Goal: Book appointment/travel/reservation

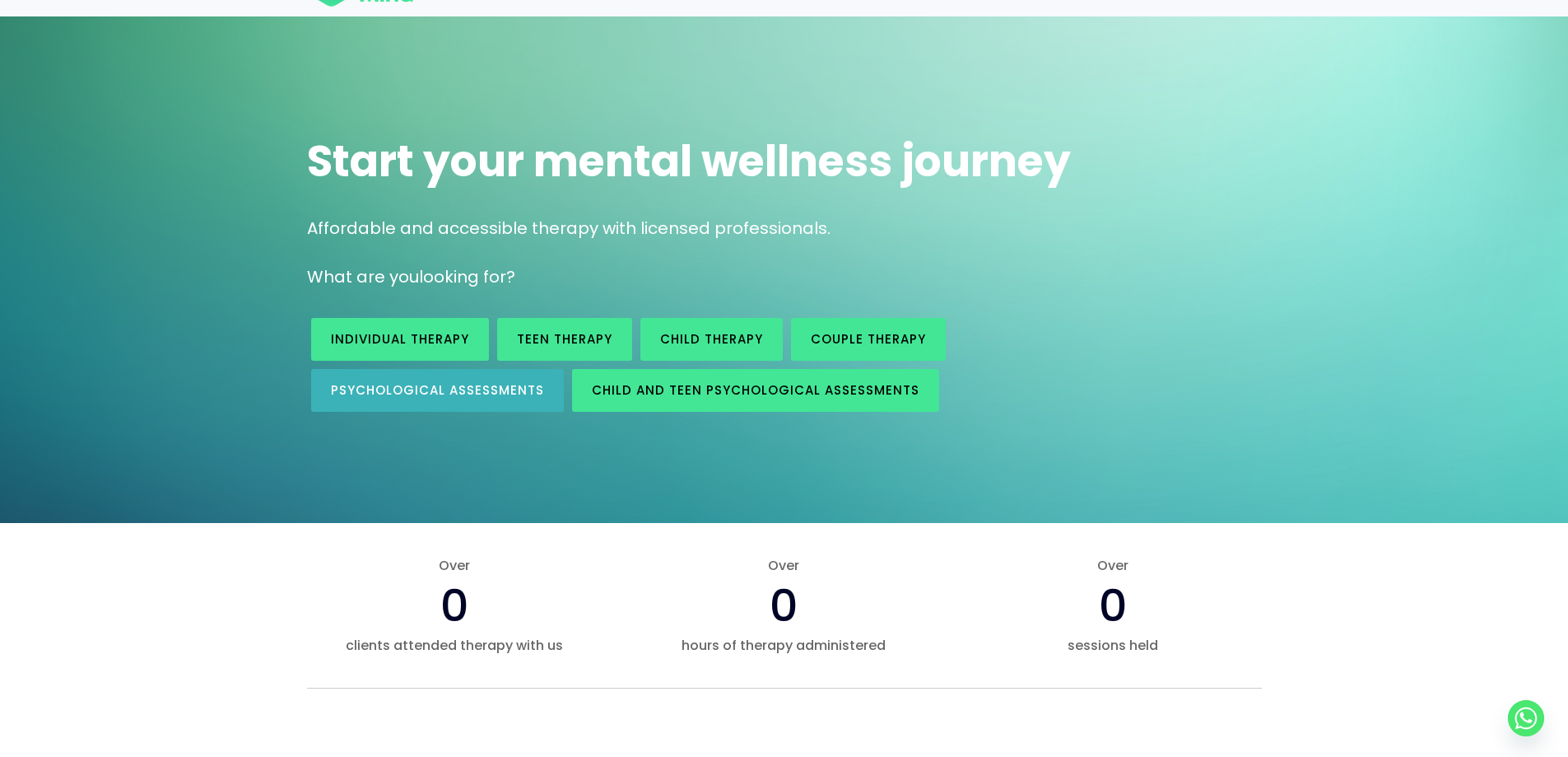
scroll to position [83, 0]
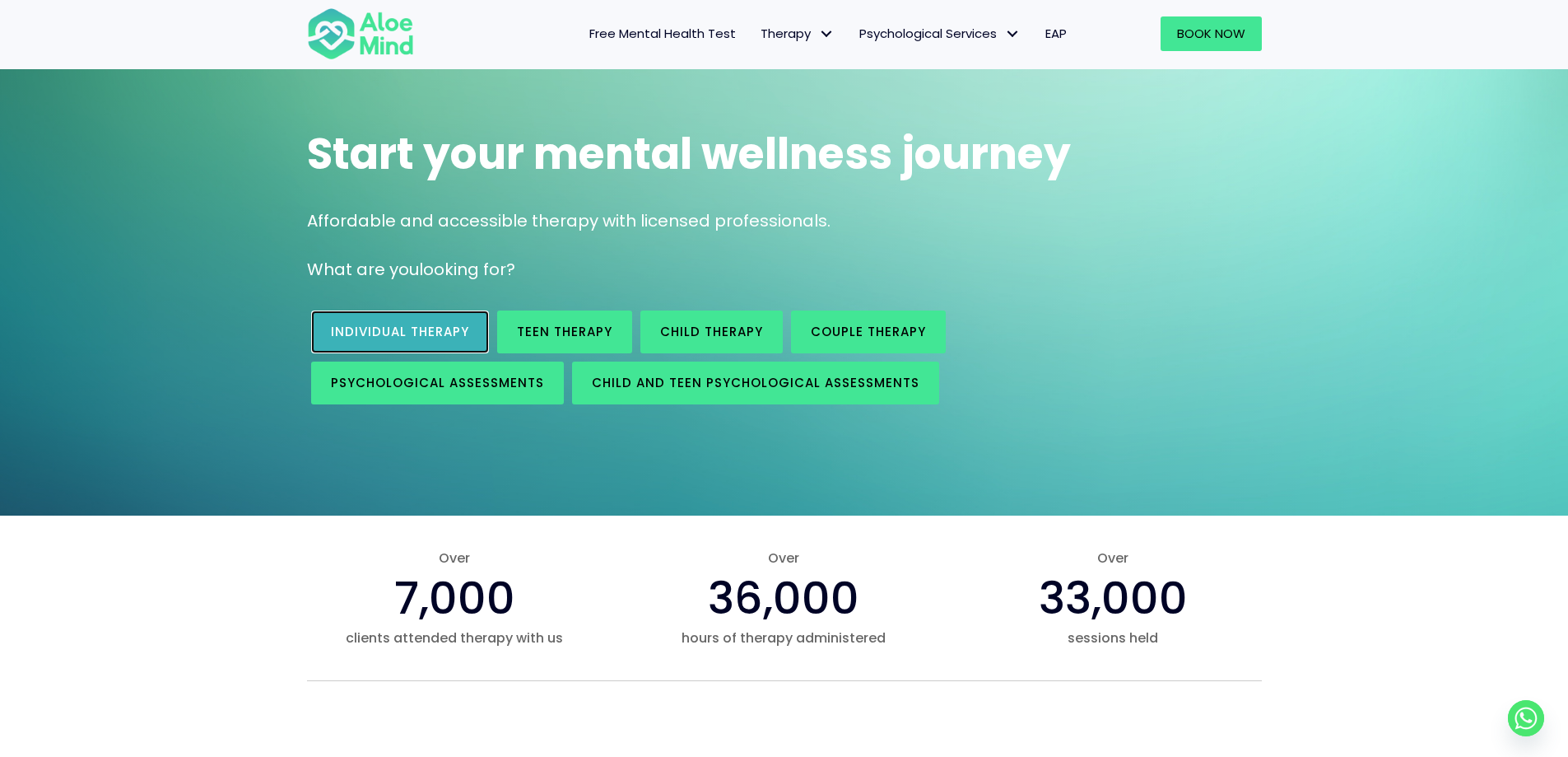
click at [412, 324] on span "Individual therapy" at bounding box center [400, 331] width 138 height 17
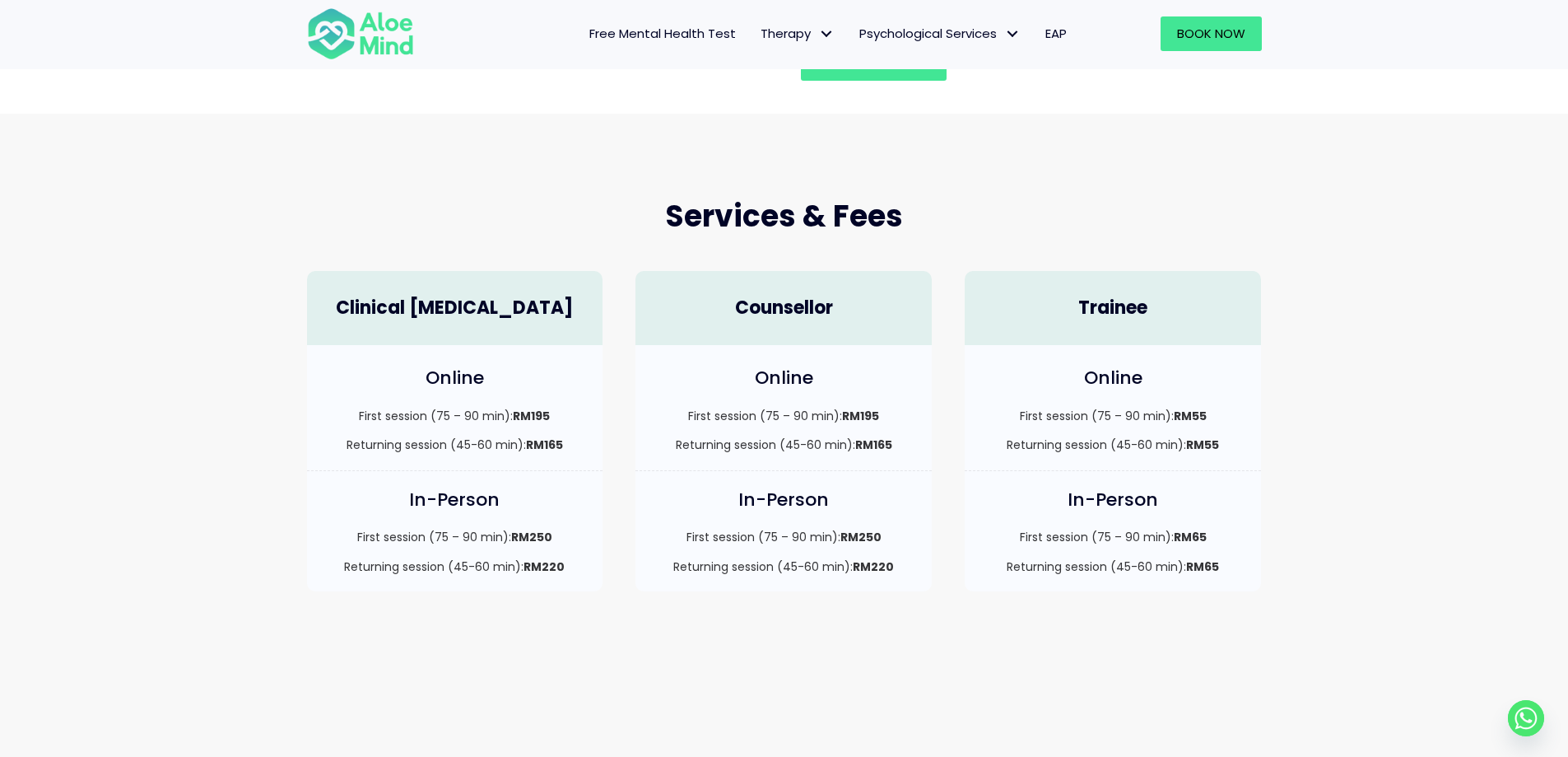
scroll to position [329, 0]
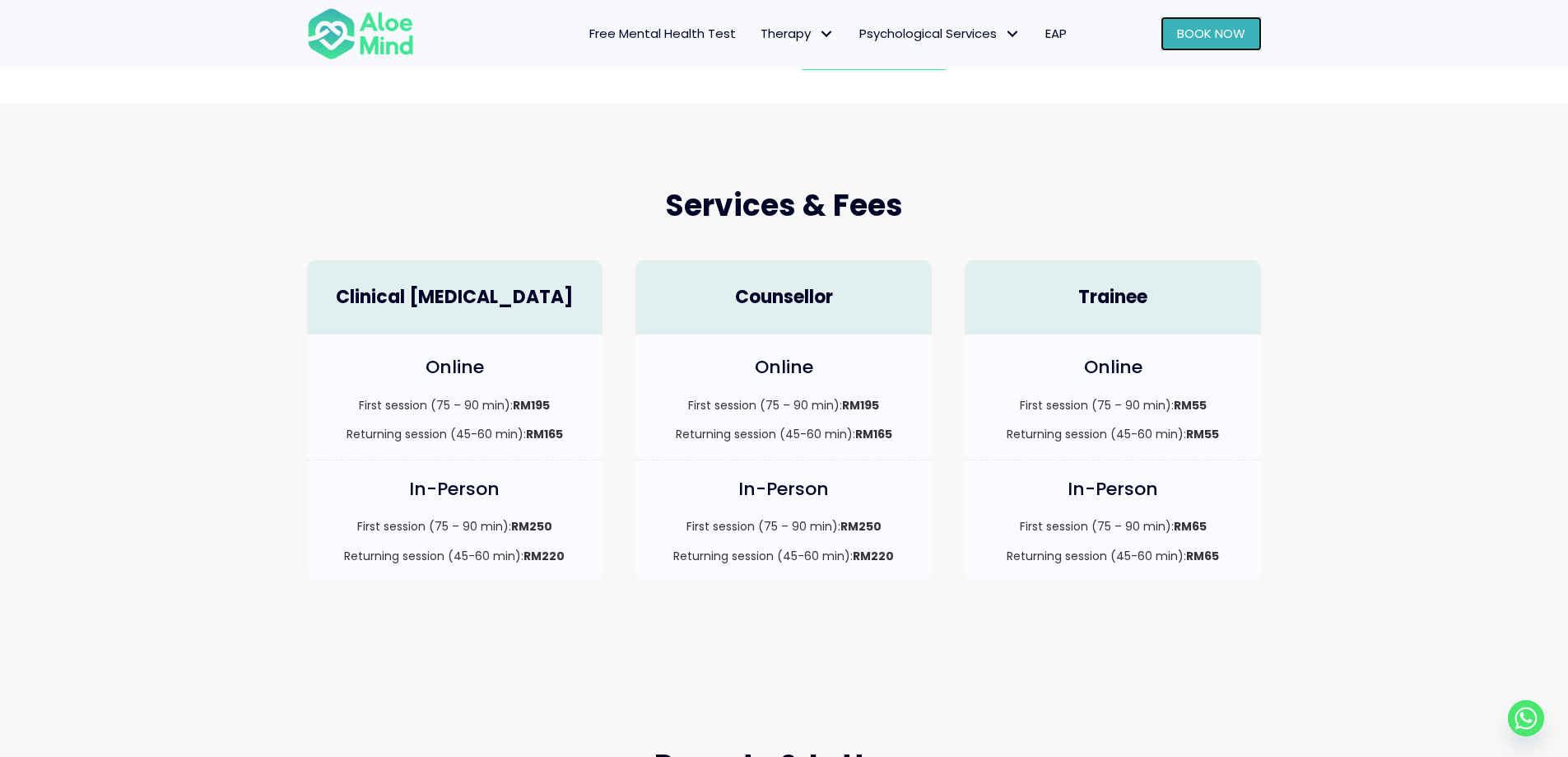
click at [1218, 20] on link "Book Now" at bounding box center [1211, 34] width 102 height 35
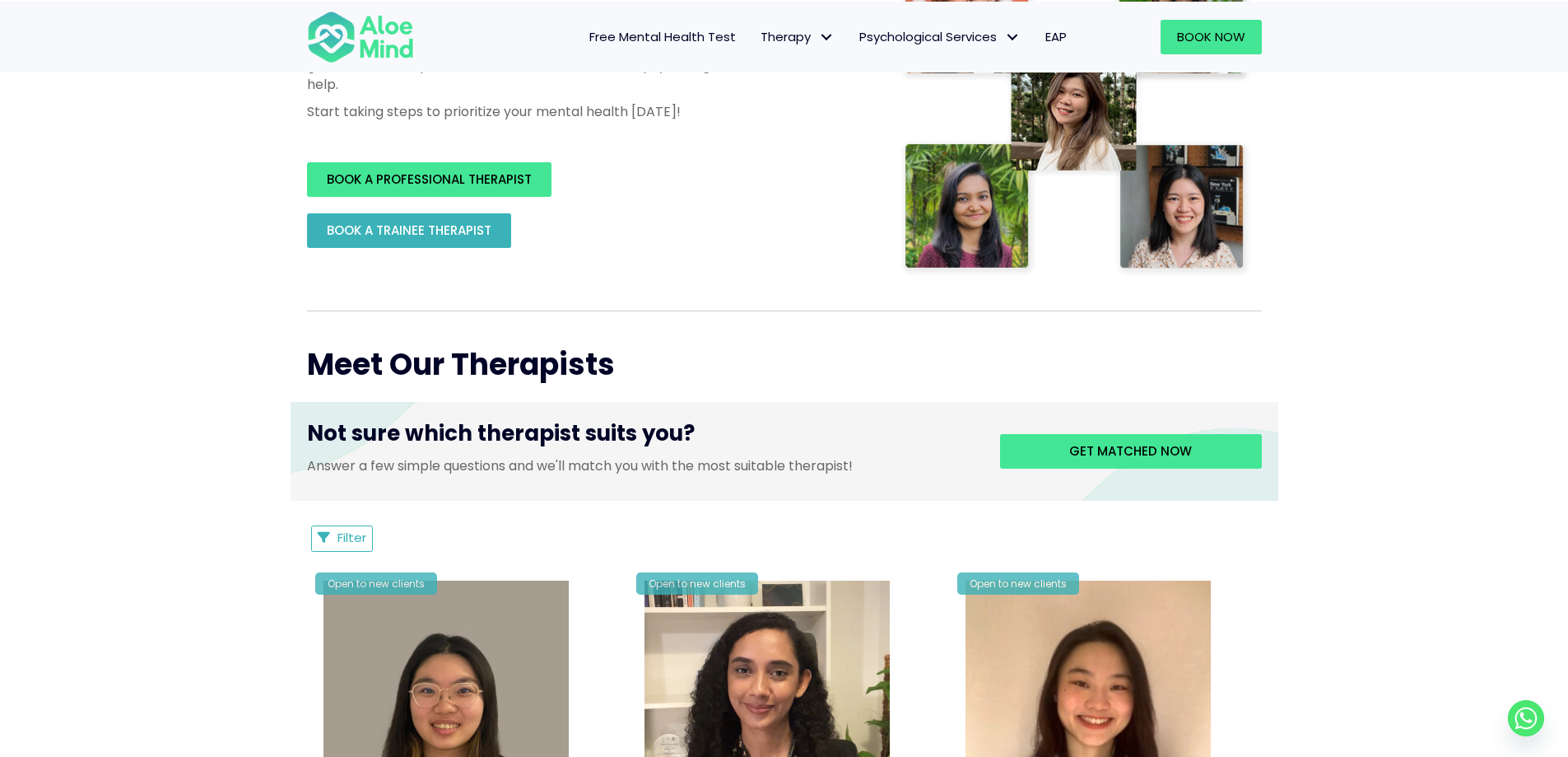
scroll to position [329, 0]
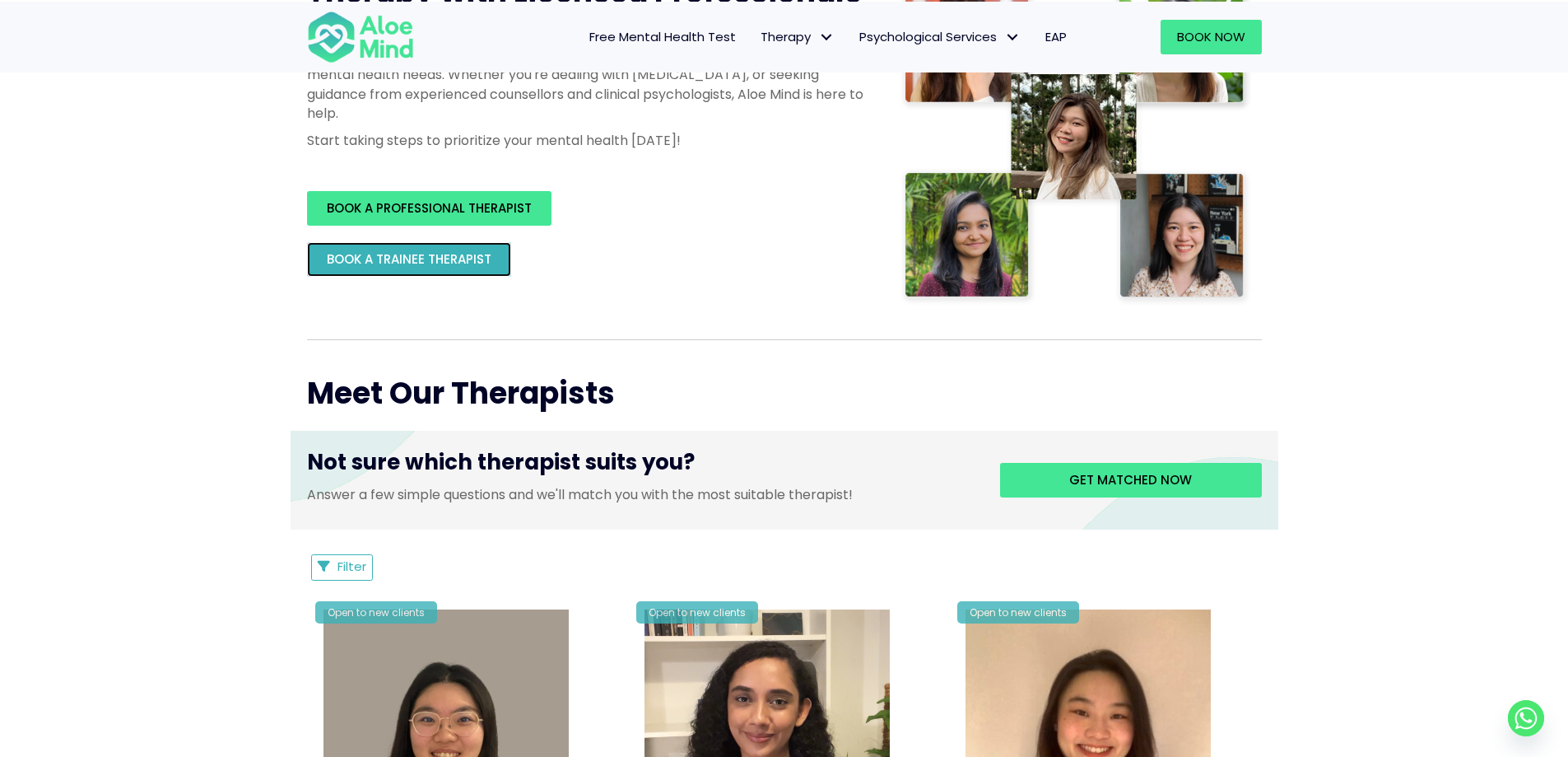
click at [419, 256] on span "BOOK A TRAINEE THERAPIST" at bounding box center [410, 259] width 165 height 17
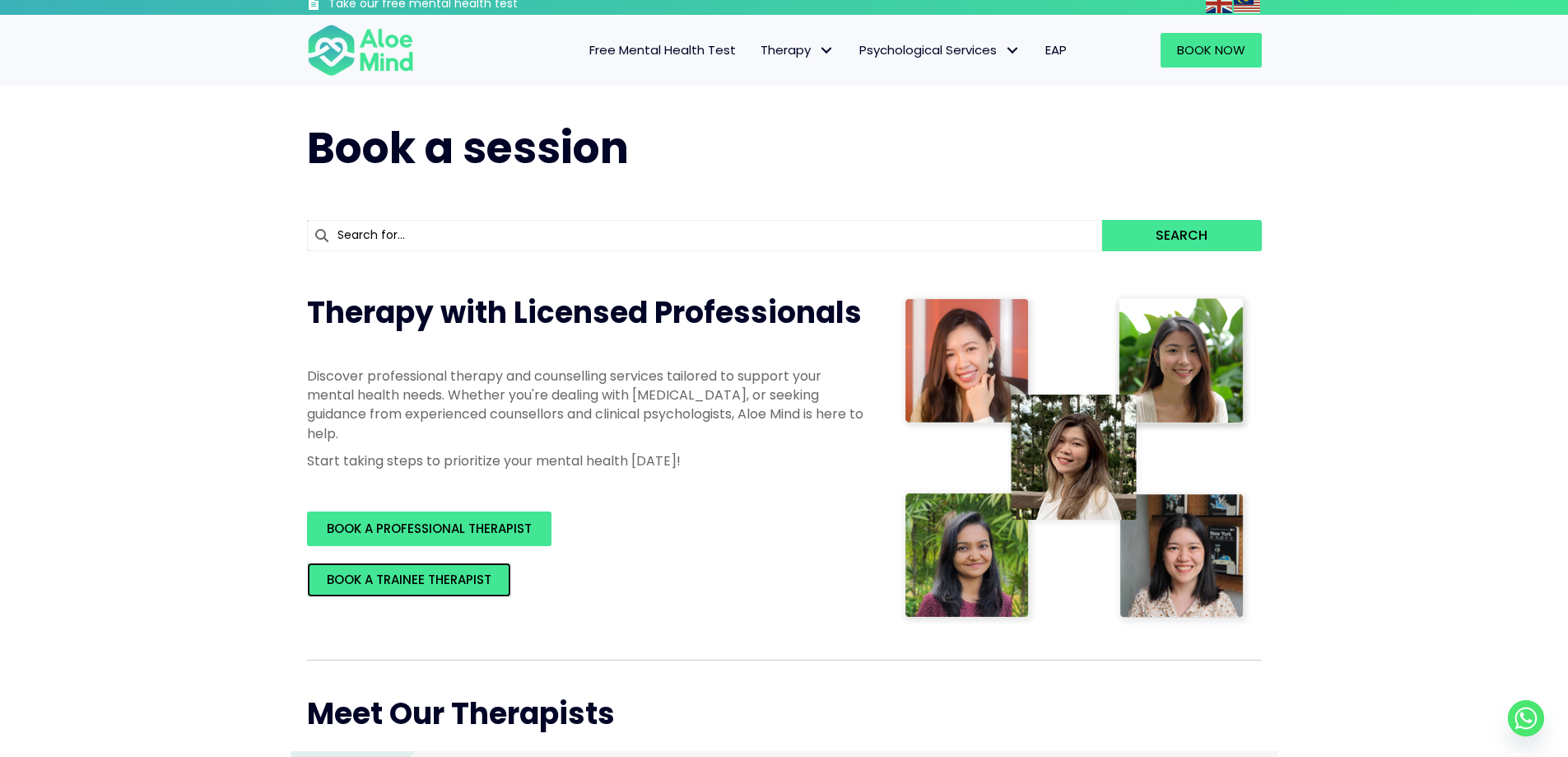
scroll to position [0, 0]
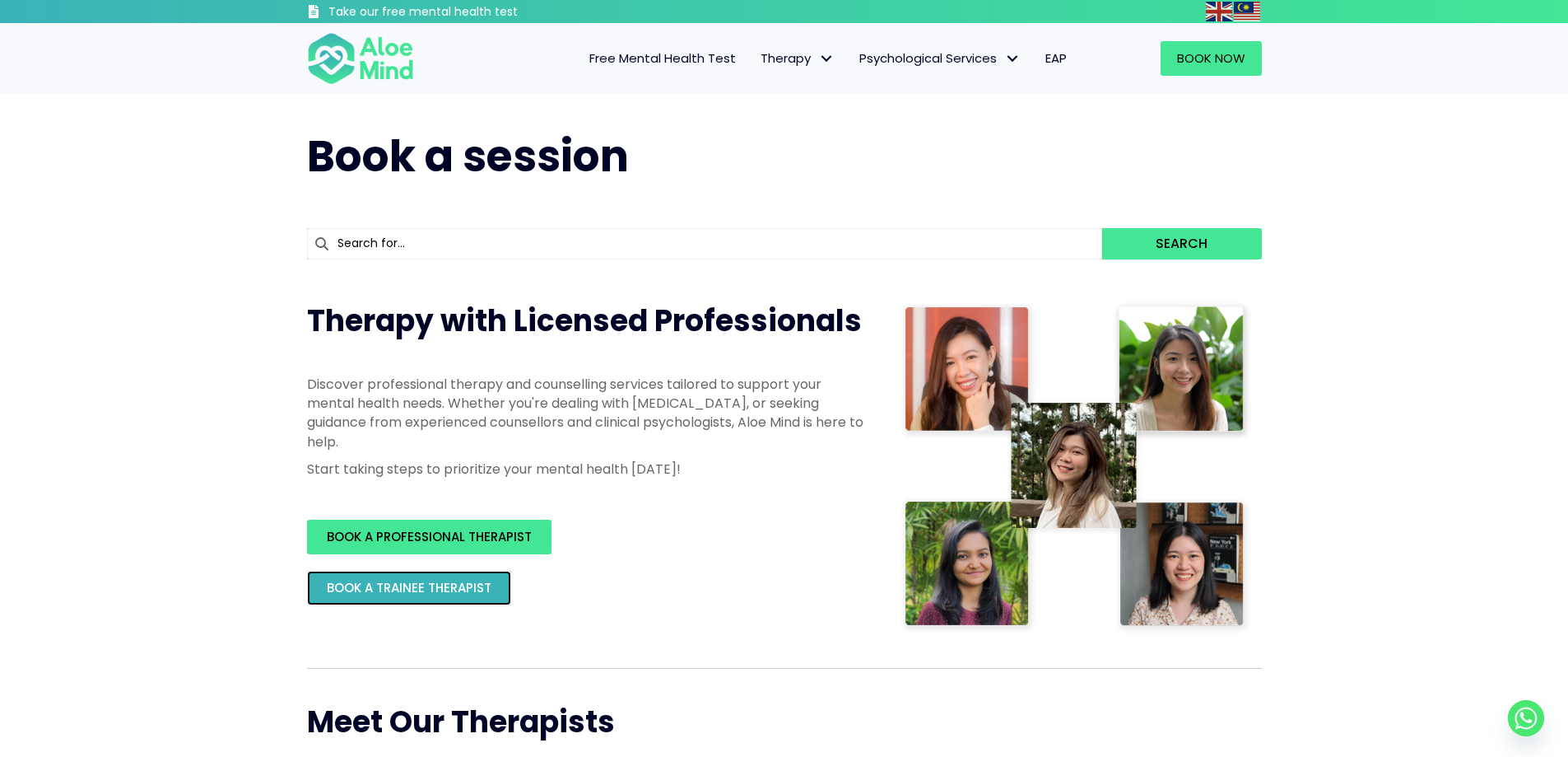
click at [470, 580] on span "BOOK A TRAINEE THERAPIST" at bounding box center [410, 587] width 165 height 17
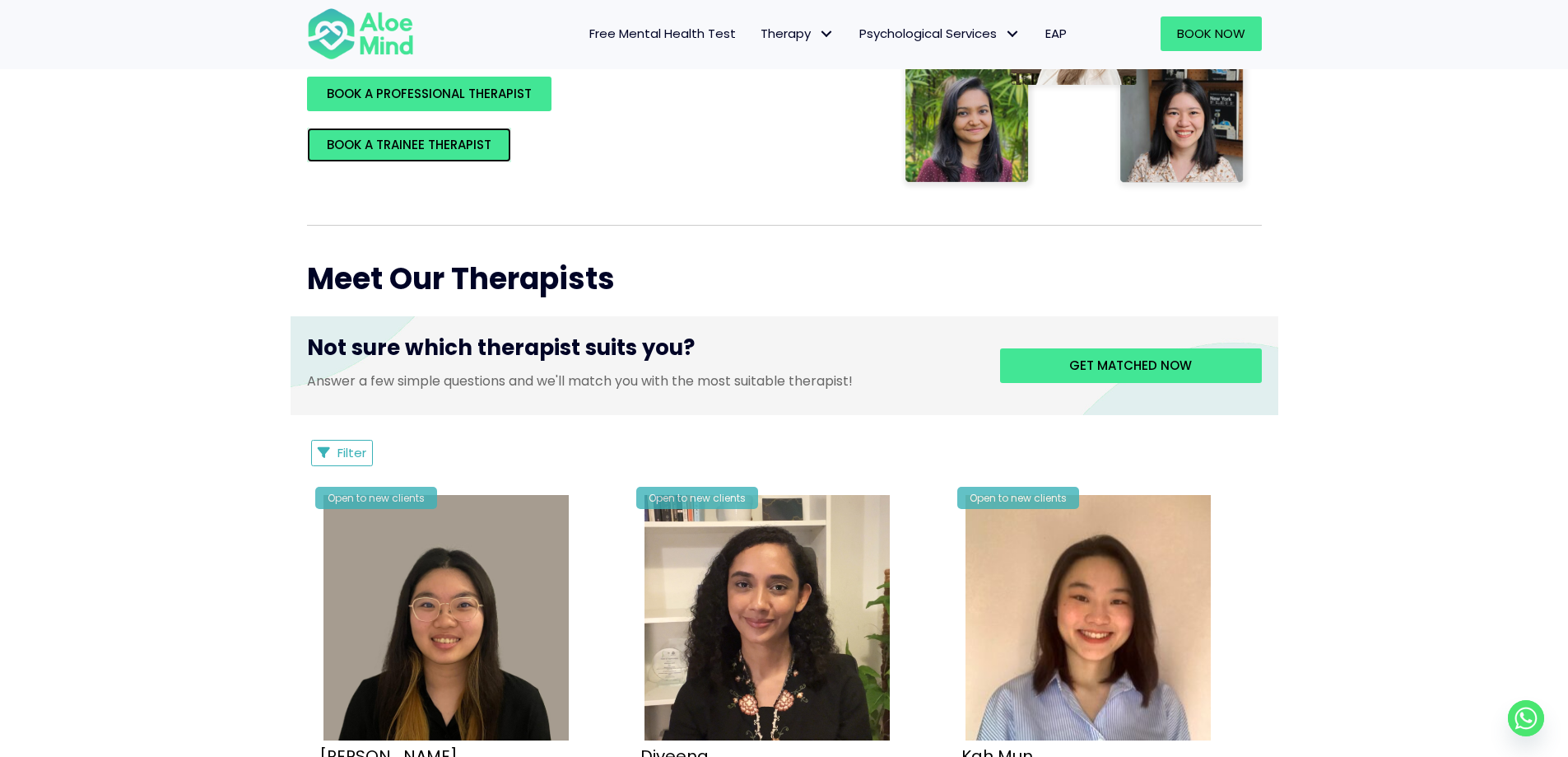
scroll to position [494, 0]
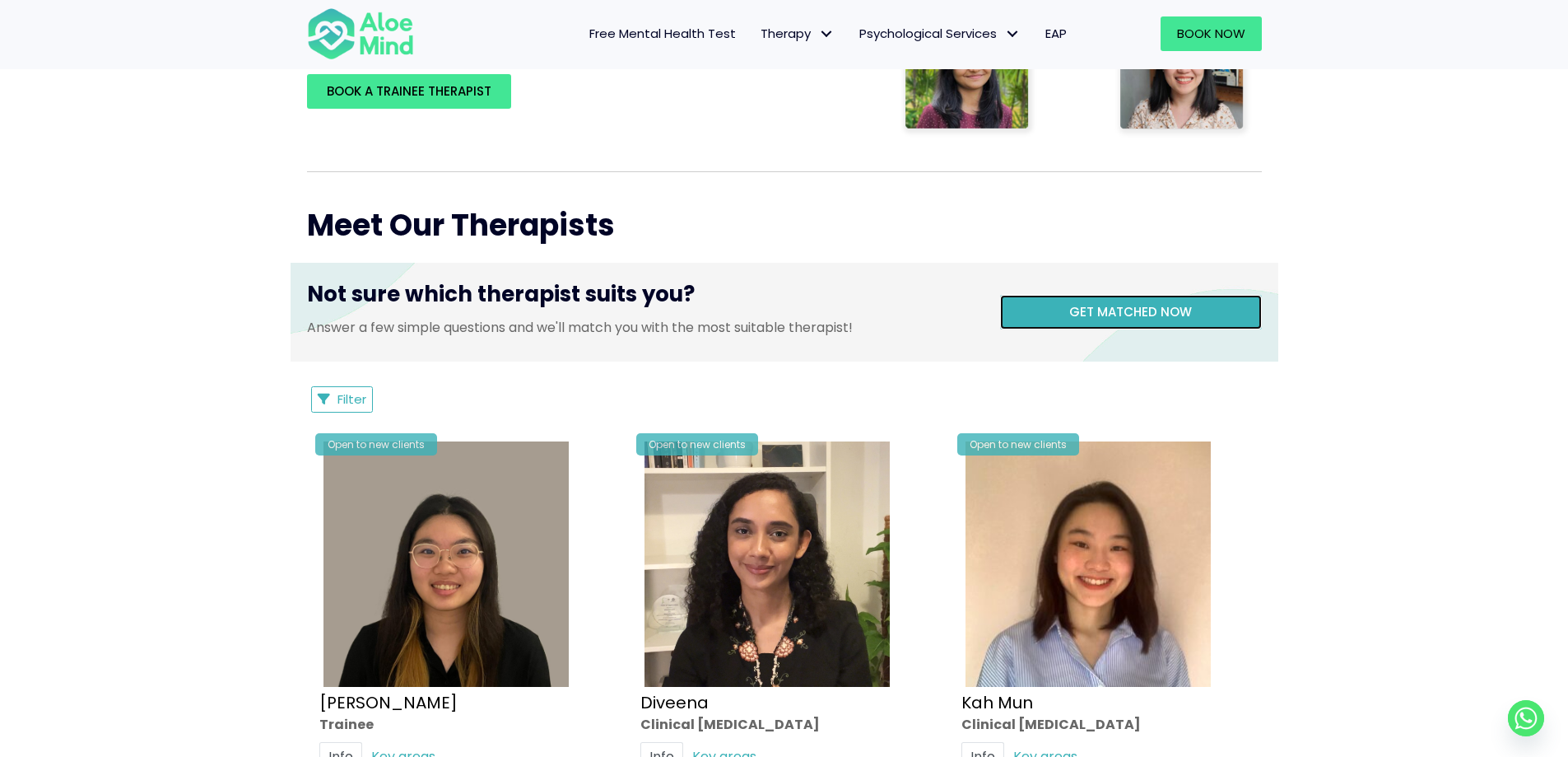
click at [1114, 313] on span "Get matched now" at bounding box center [1131, 312] width 123 height 17
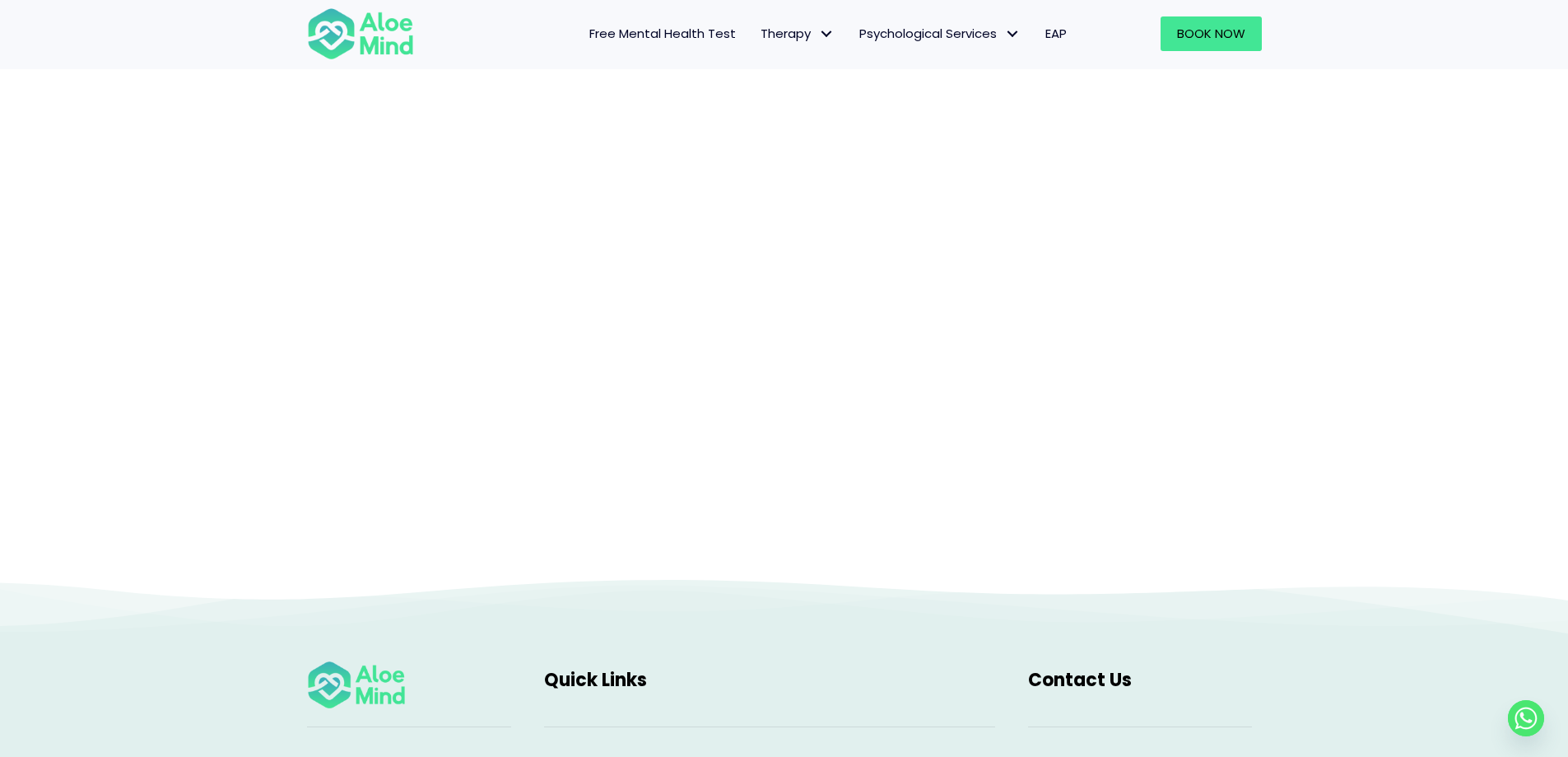
scroll to position [170, 0]
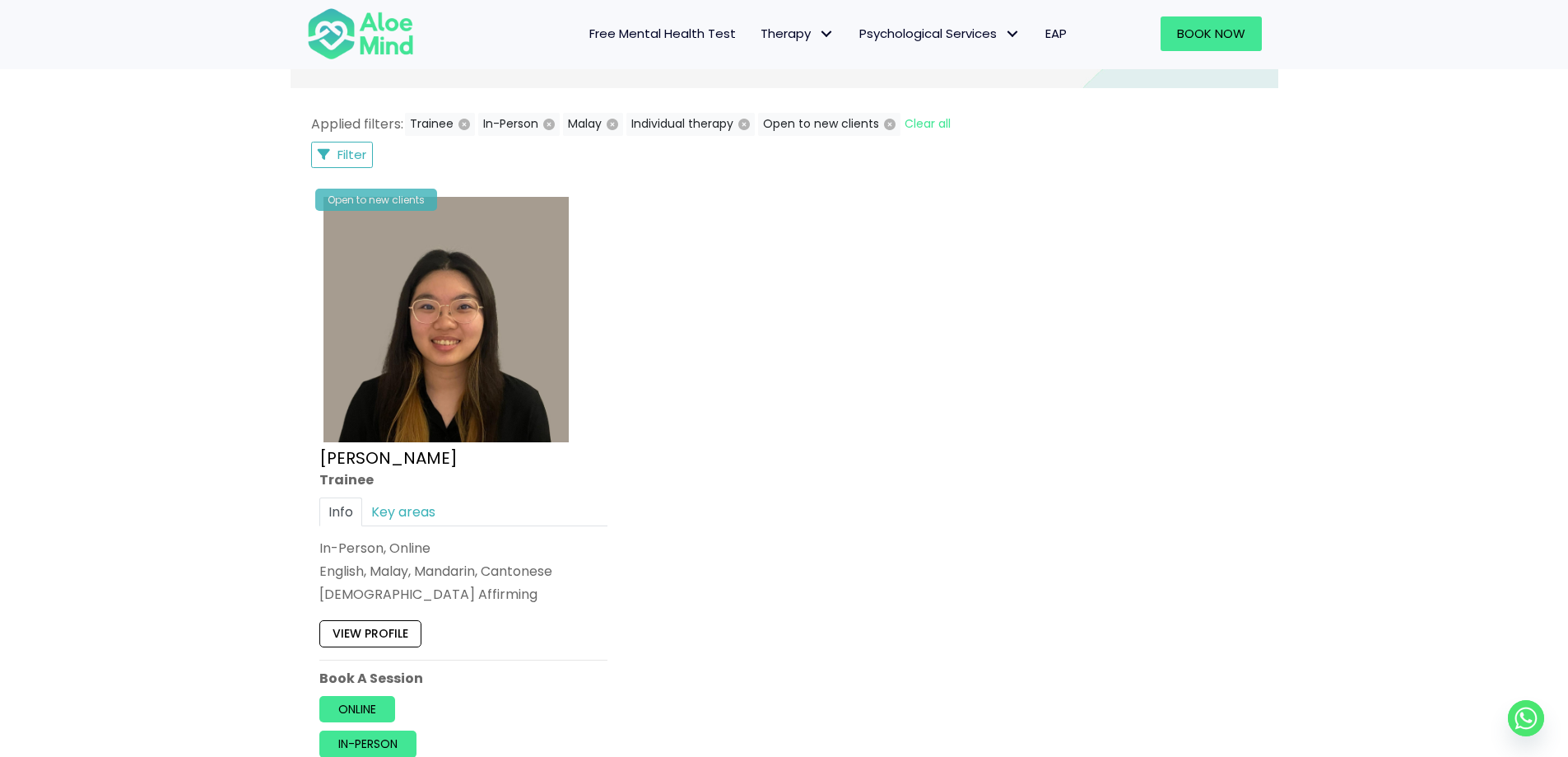
scroll to position [823, 0]
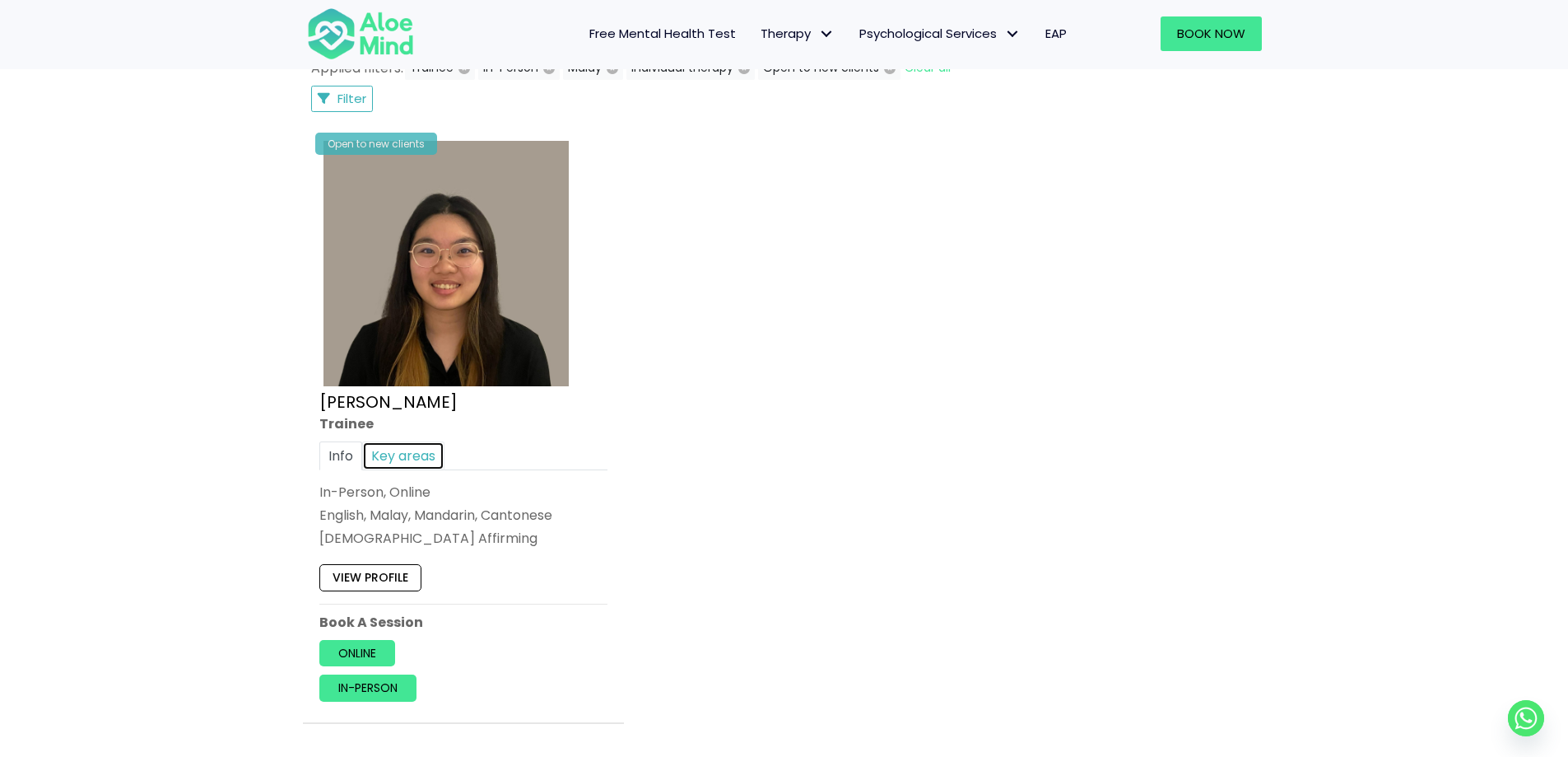
click at [428, 468] on link "Key areas" at bounding box center [404, 456] width 82 height 29
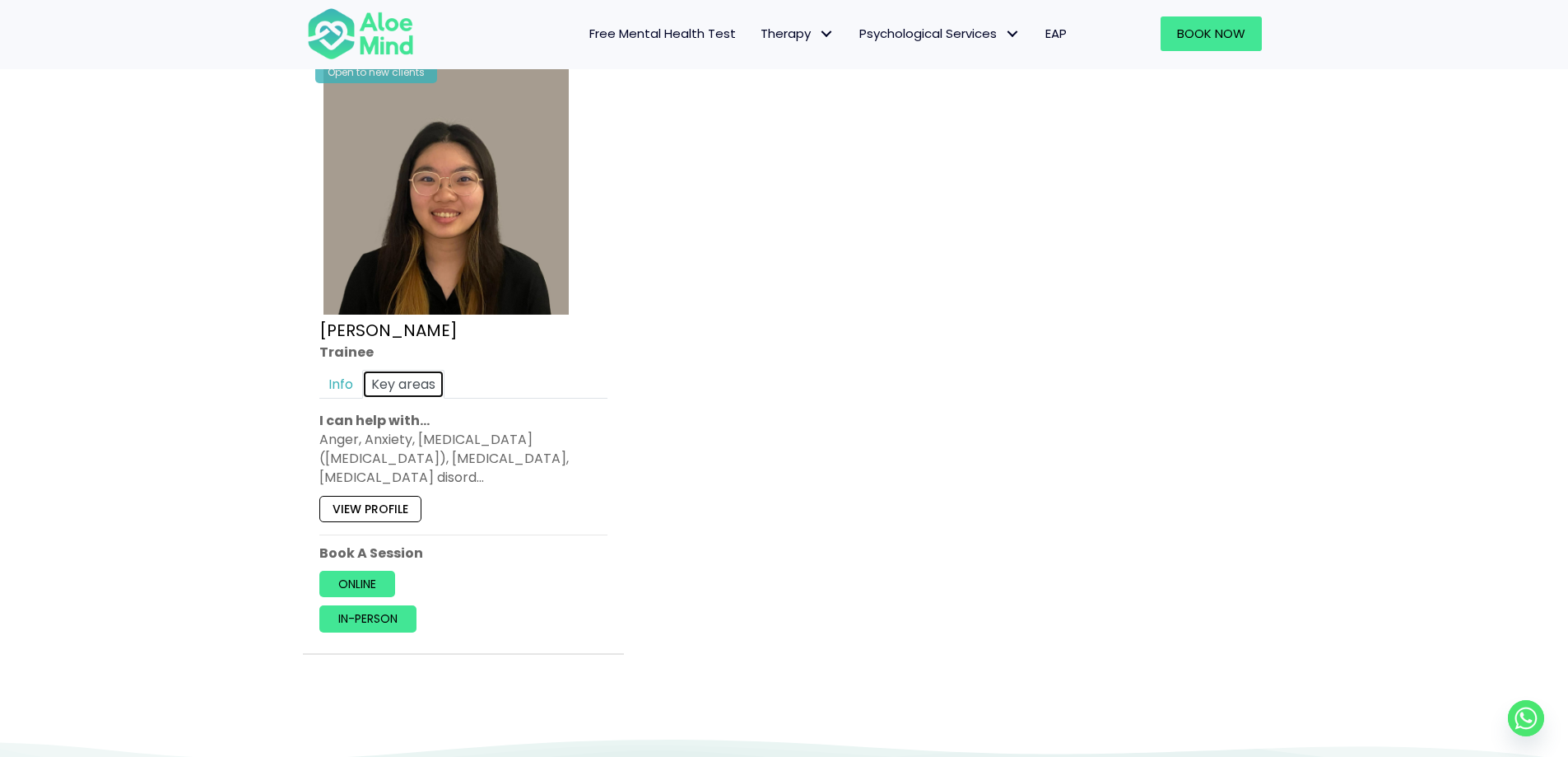
scroll to position [906, 0]
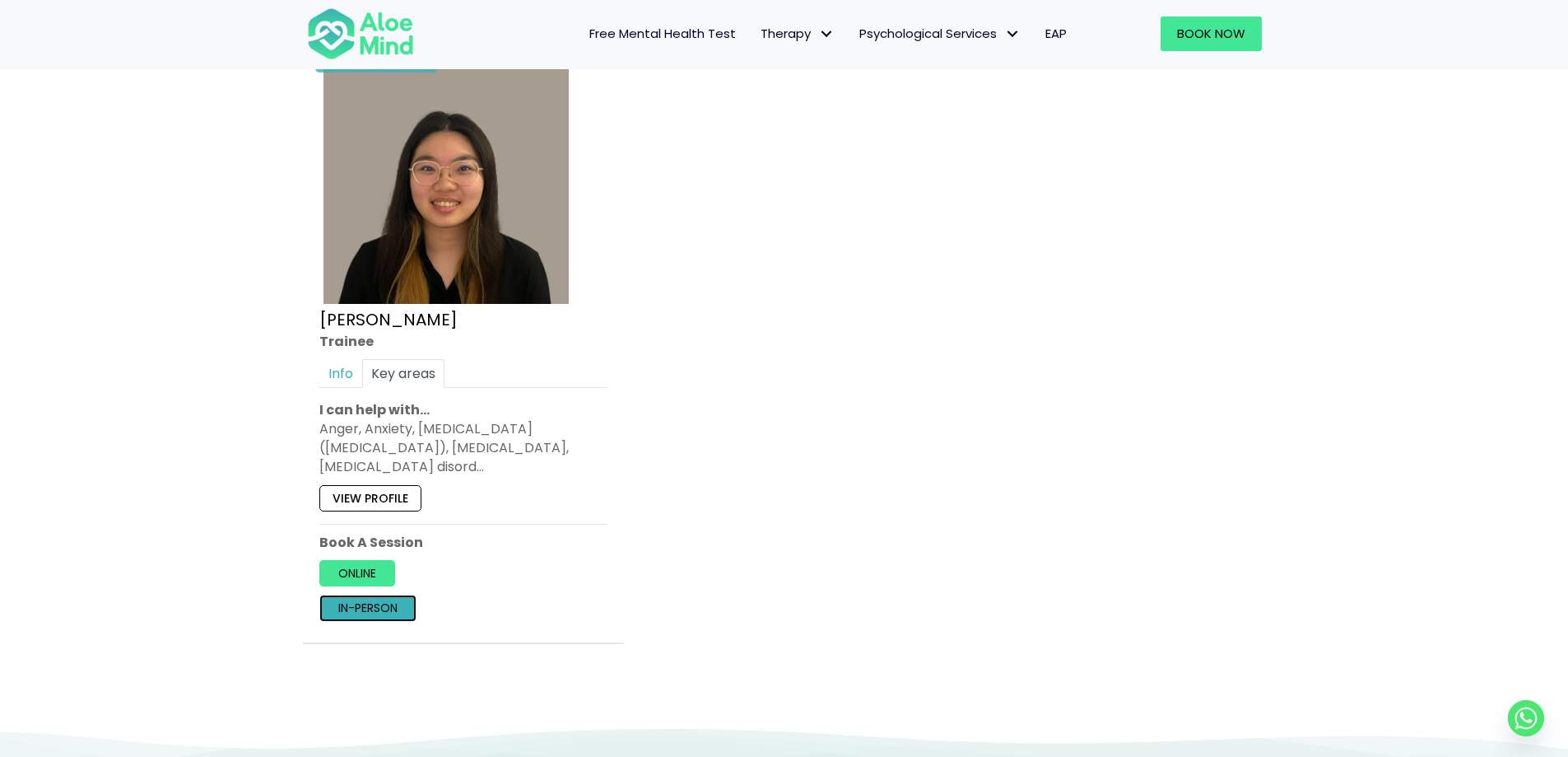
click at [392, 603] on link "In-person" at bounding box center [367, 608] width 97 height 26
